Goal: Task Accomplishment & Management: Use online tool/utility

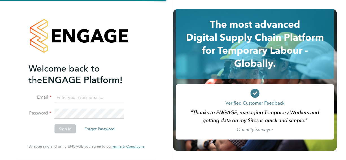
type input "[PERSON_NAME][EMAIL_ADDRESS][PERSON_NAME][DOMAIN_NAME]"
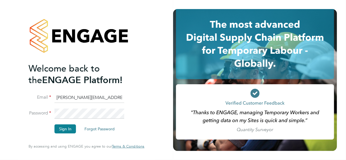
click at [116, 107] on li "Email [PERSON_NAME][EMAIL_ADDRESS][PERSON_NAME][DOMAIN_NAME]" at bounding box center [83, 101] width 110 height 16
click at [68, 126] on button "Sign In" at bounding box center [64, 128] width 21 height 9
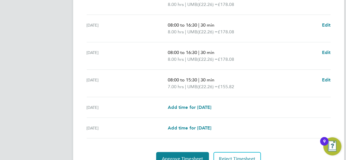
scroll to position [251, 0]
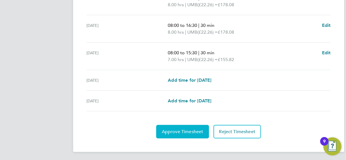
click at [184, 135] on button "Approve Timesheet" at bounding box center [182, 132] width 53 height 14
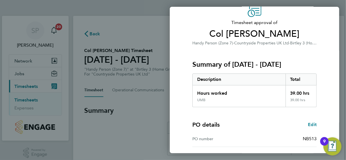
scroll to position [94, 0]
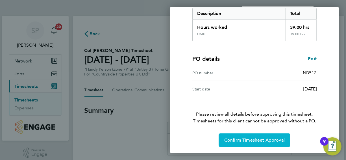
click at [254, 138] on span "Confirm Timesheet Approval" at bounding box center [254, 140] width 60 height 6
